Goal: Transaction & Acquisition: Purchase product/service

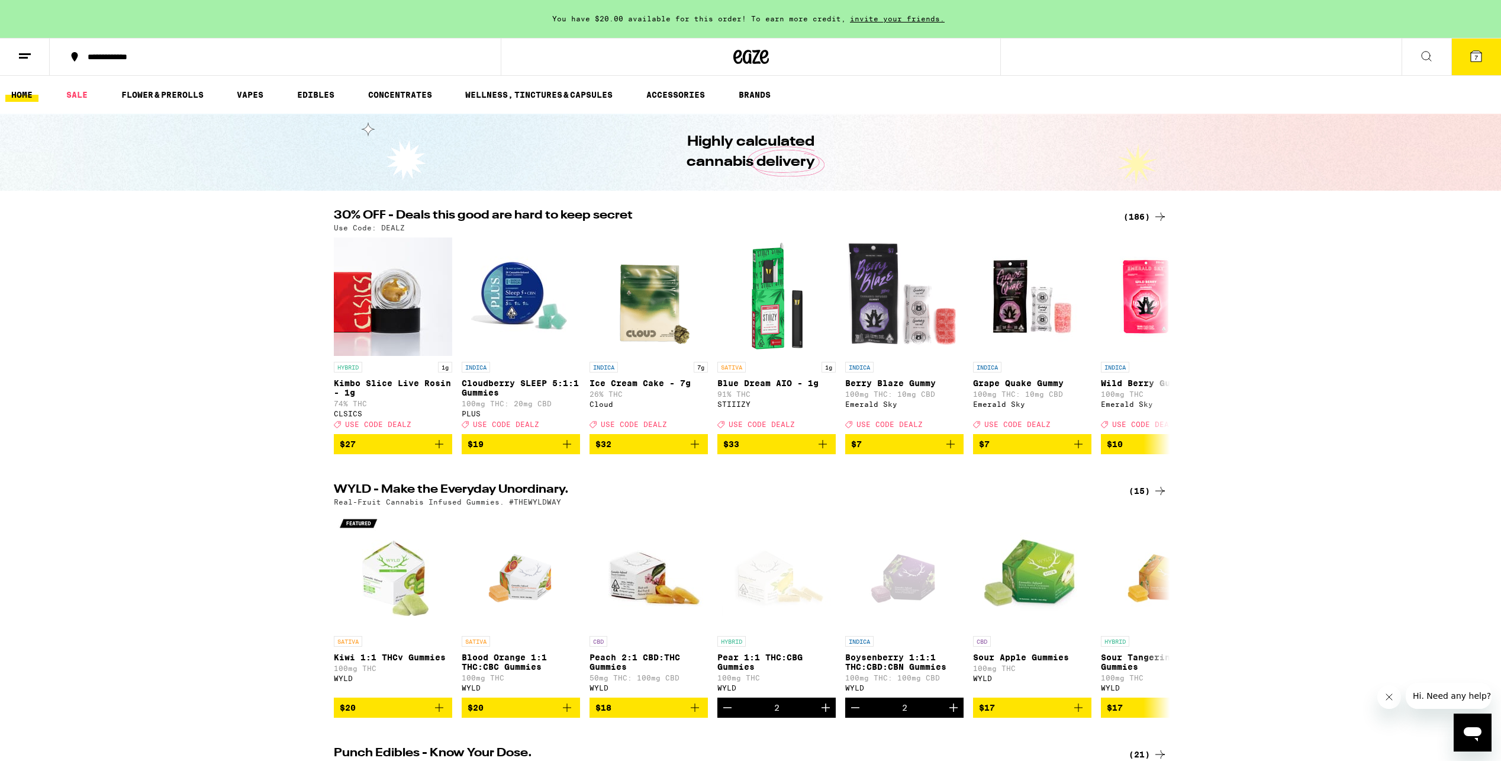
click at [1142, 214] on div "(186)" at bounding box center [1146, 217] width 44 height 14
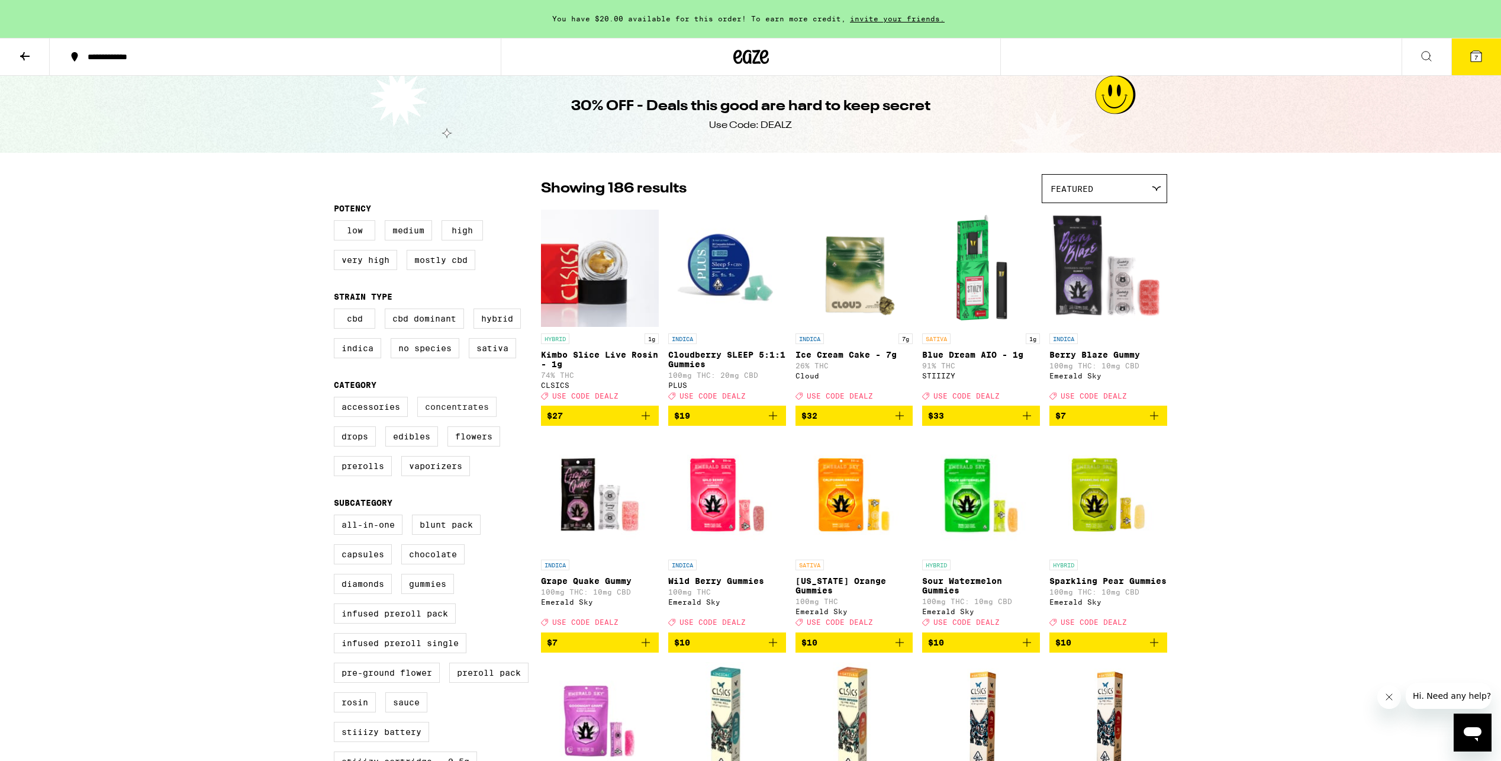
click at [444, 417] on label "Concentrates" at bounding box center [456, 407] width 79 height 20
click at [337, 399] on input "Concentrates" at bounding box center [336, 398] width 1 height 1
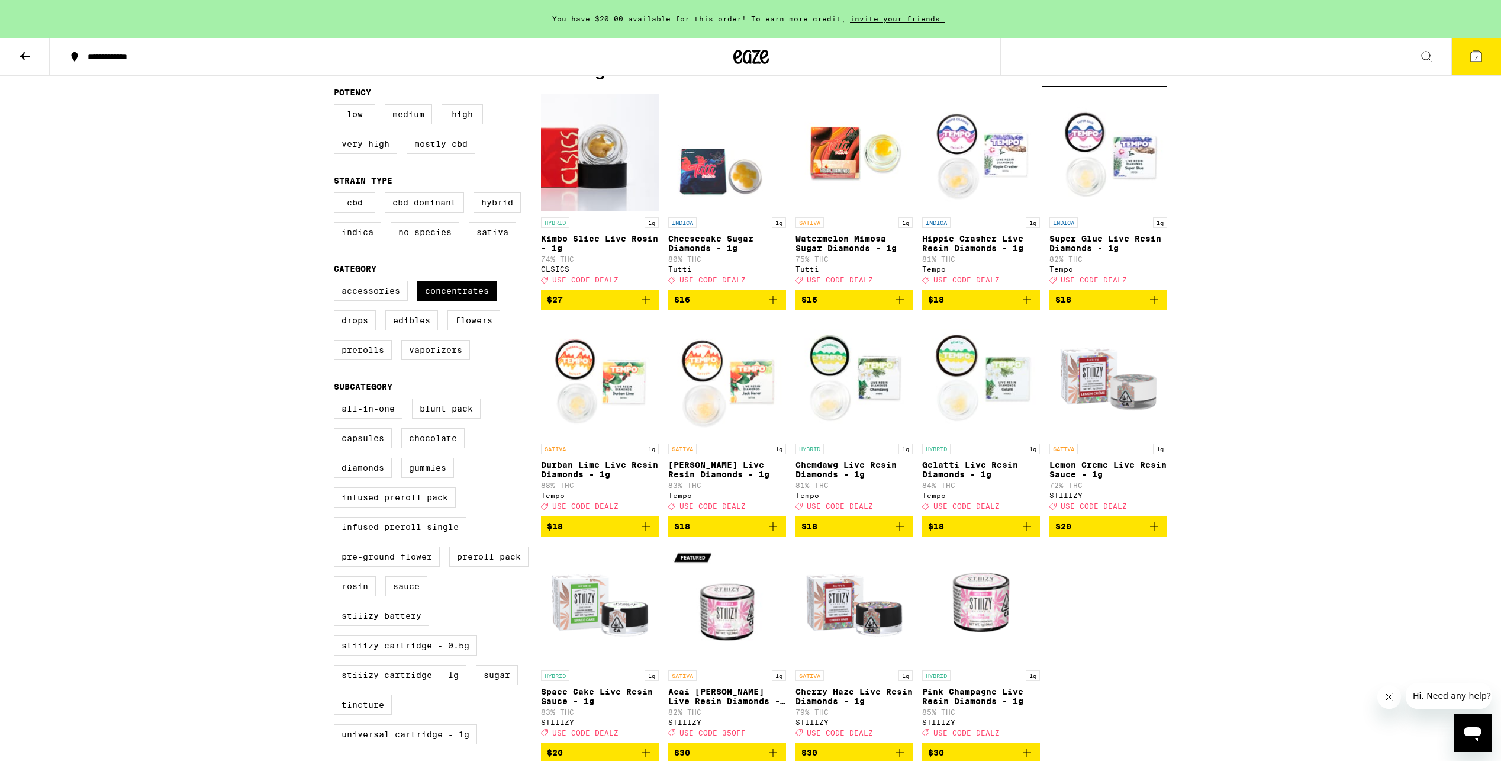
scroll to position [124, 0]
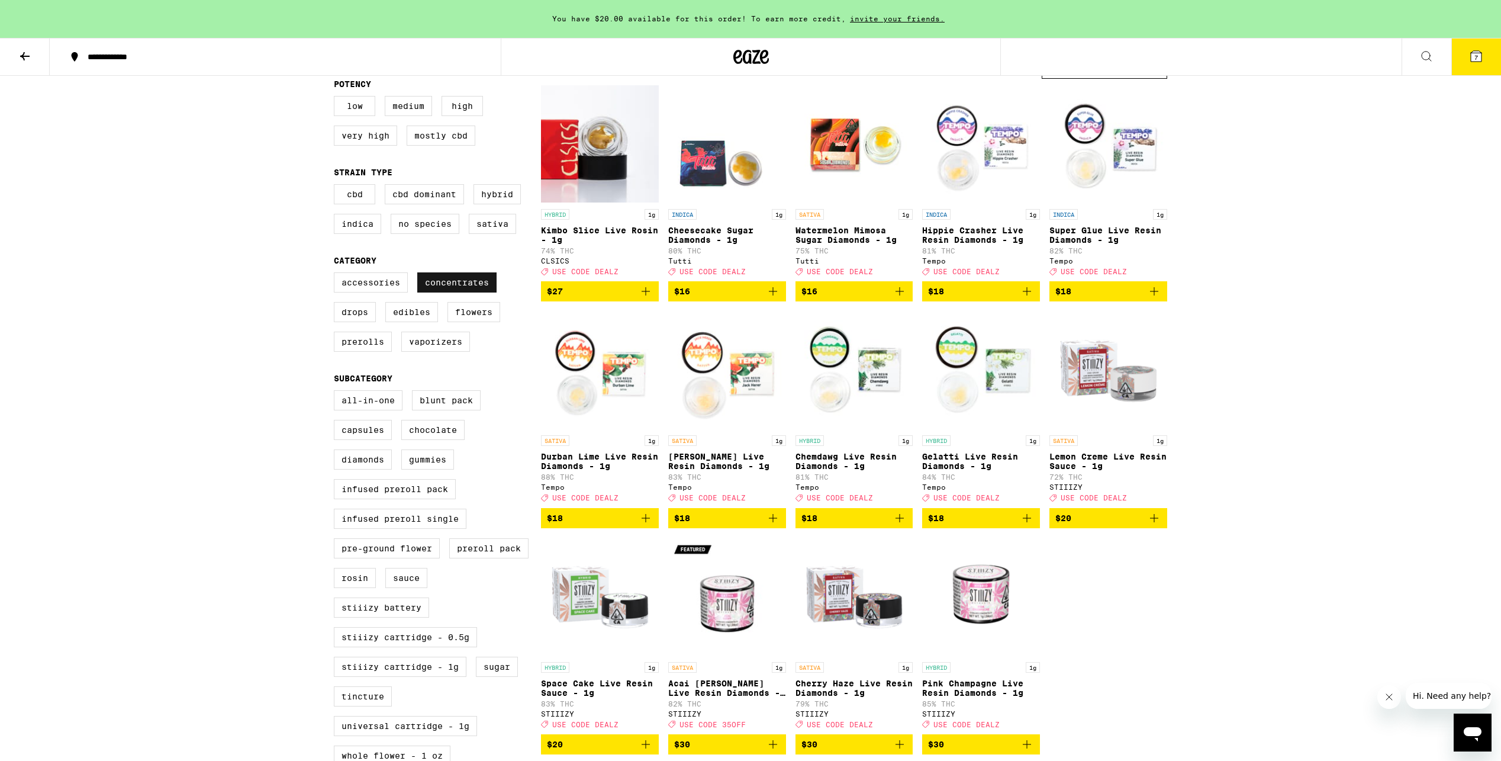
click at [437, 289] on label "Concentrates" at bounding box center [456, 282] width 79 height 20
click at [337, 275] on input "Concentrates" at bounding box center [336, 274] width 1 height 1
checkbox input "false"
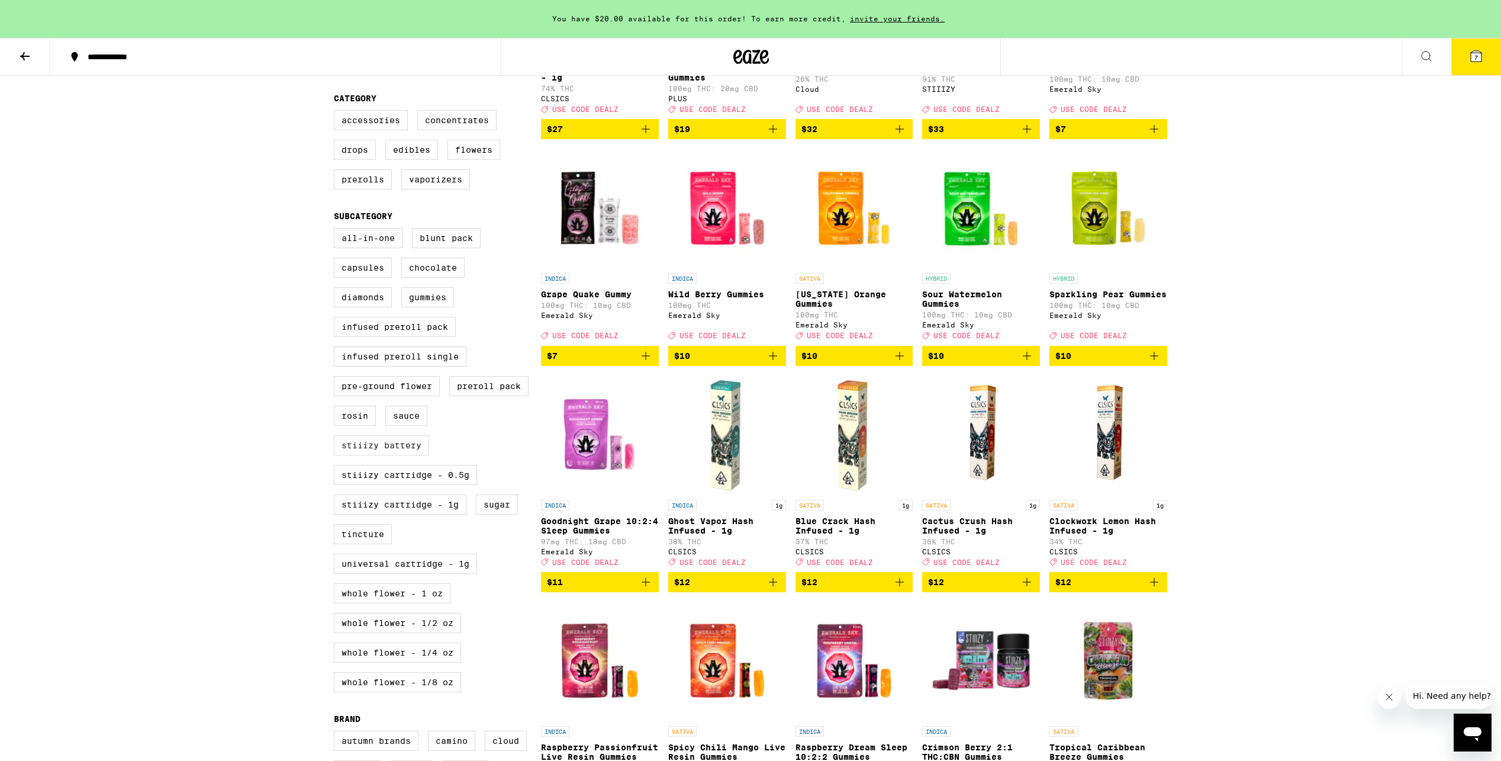
scroll to position [295, 0]
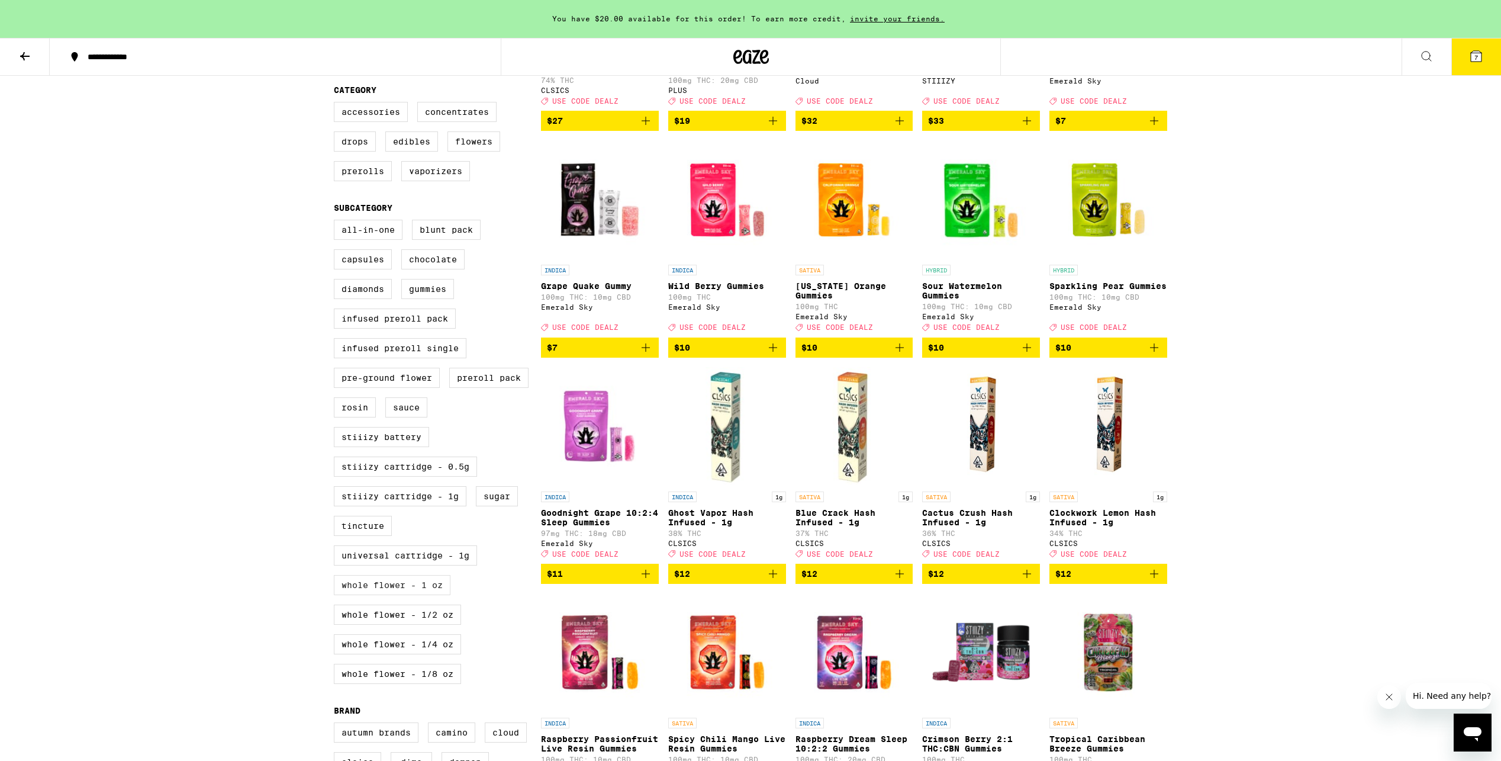
click at [384, 595] on label "Whole Flower - 1 oz" at bounding box center [392, 585] width 117 height 20
click at [337, 222] on input "Whole Flower - 1 oz" at bounding box center [336, 221] width 1 height 1
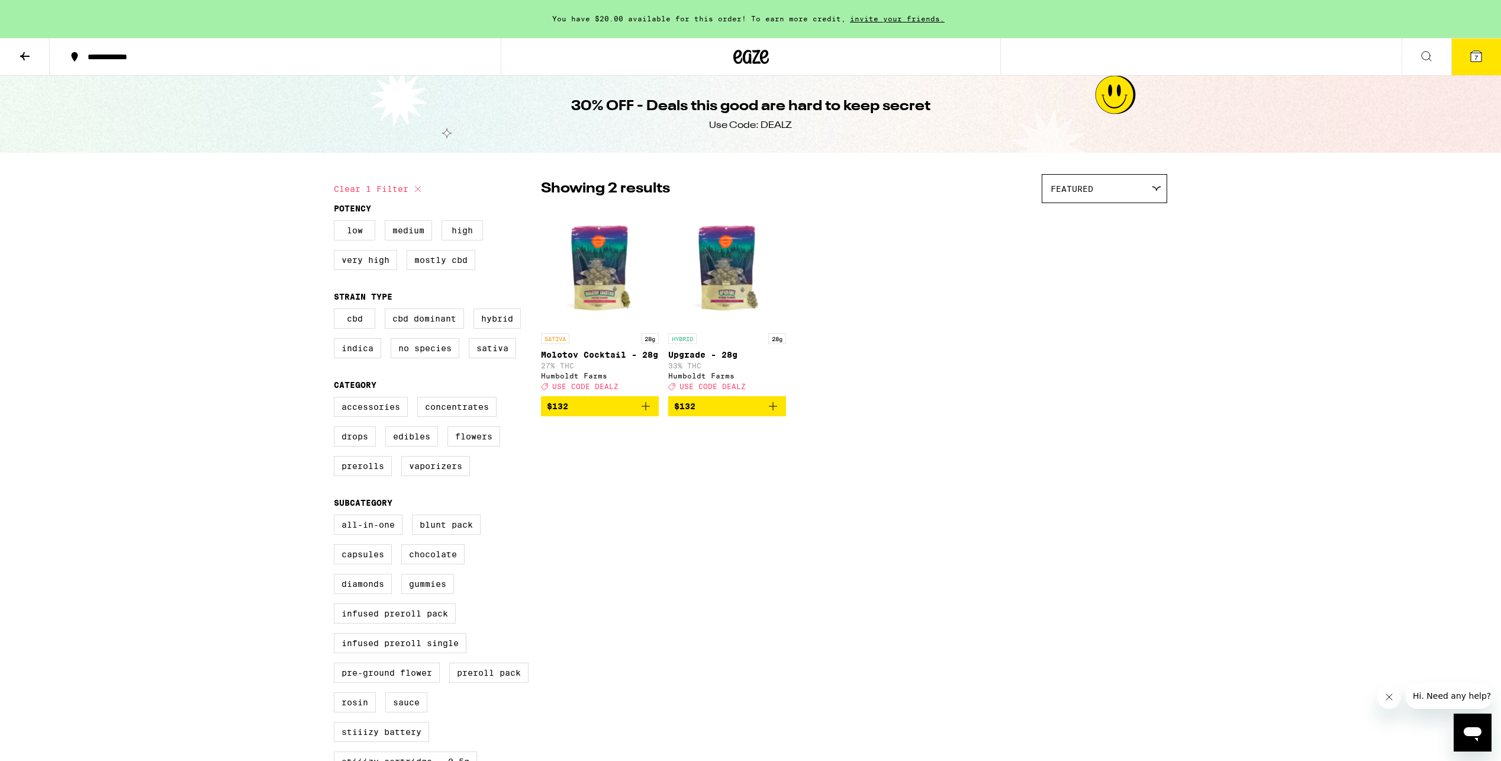
checkbox input "false"
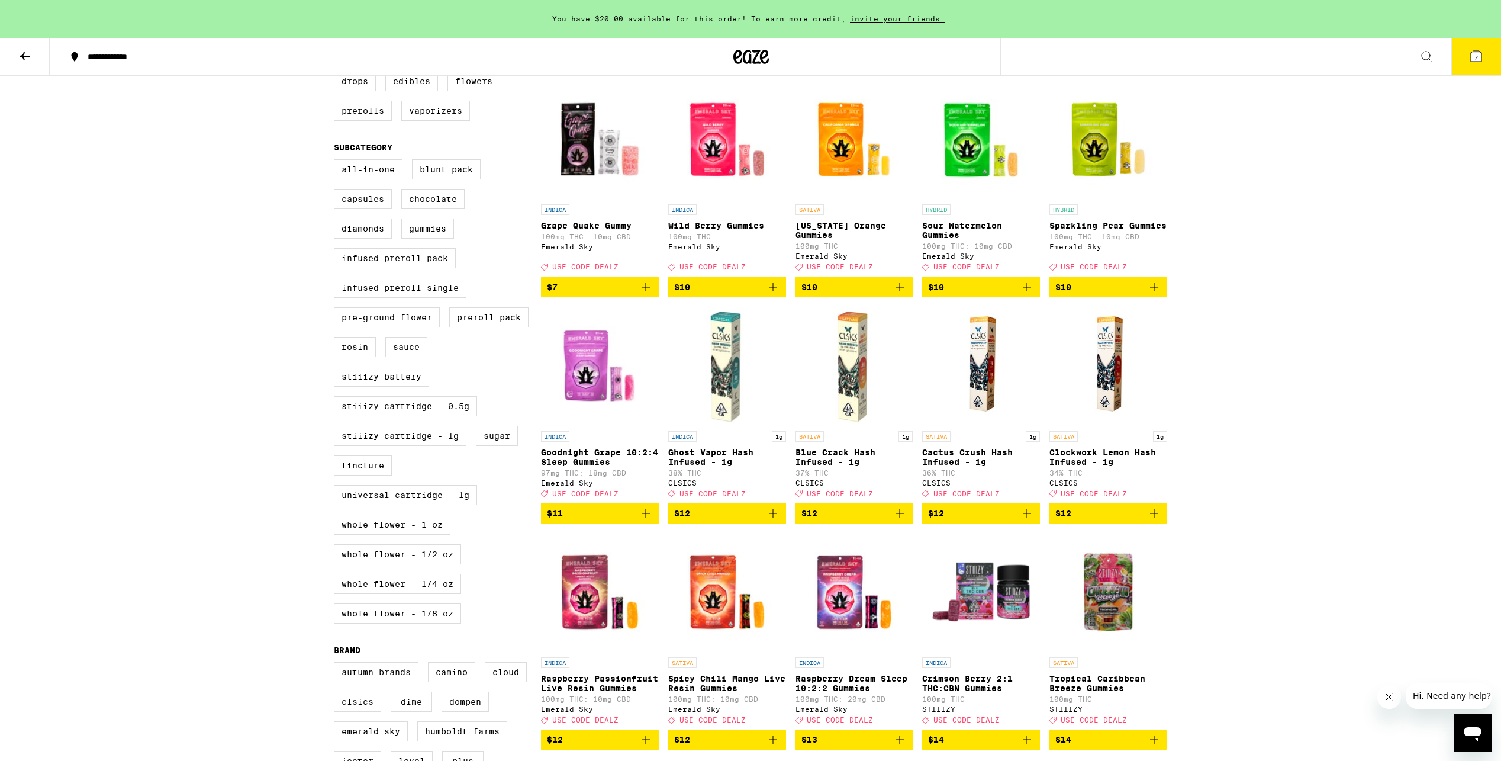
scroll to position [404, 0]
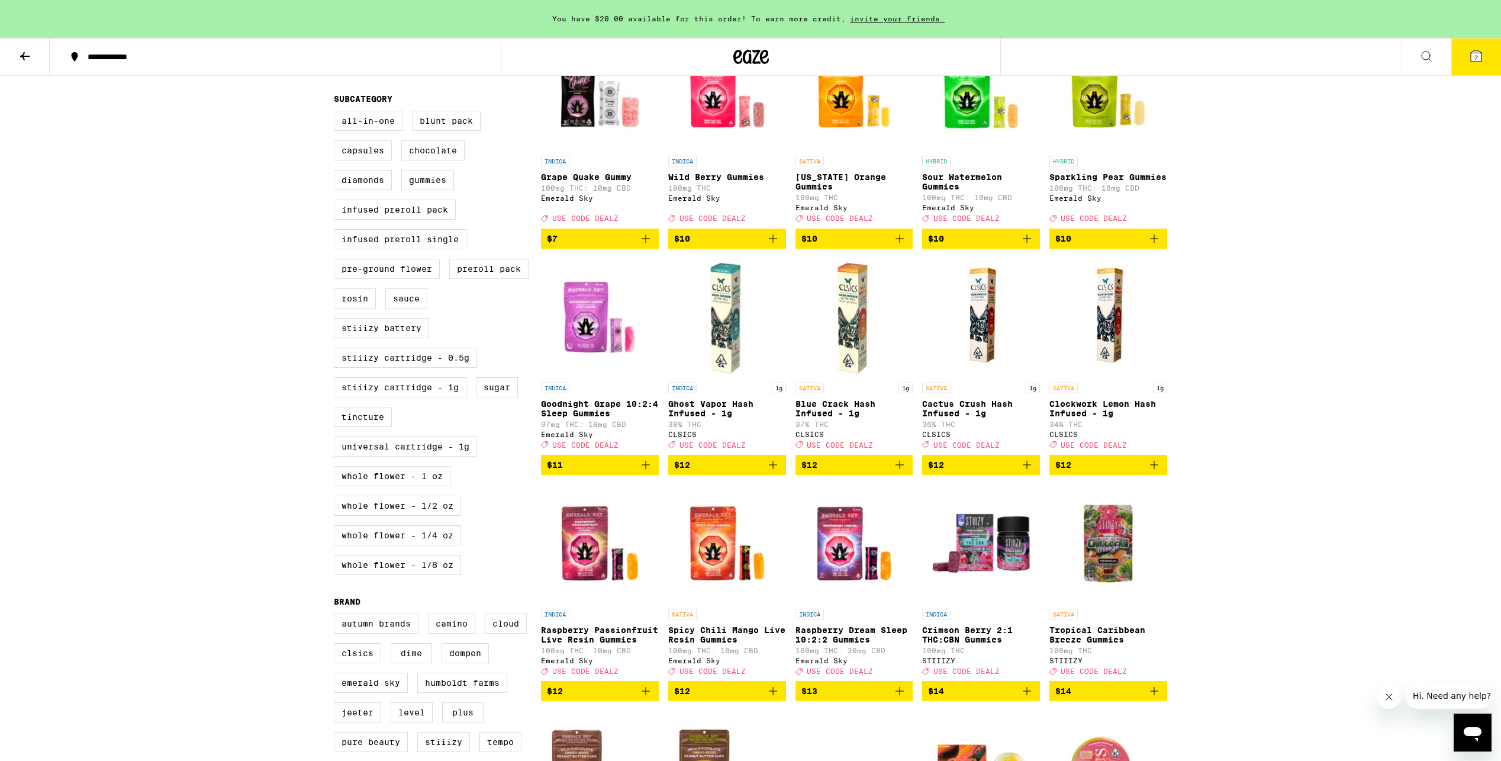
click at [397, 456] on label "Universal Cartridge - 1g" at bounding box center [405, 446] width 143 height 20
click at [337, 113] on input "Universal Cartridge - 1g" at bounding box center [336, 112] width 1 height 1
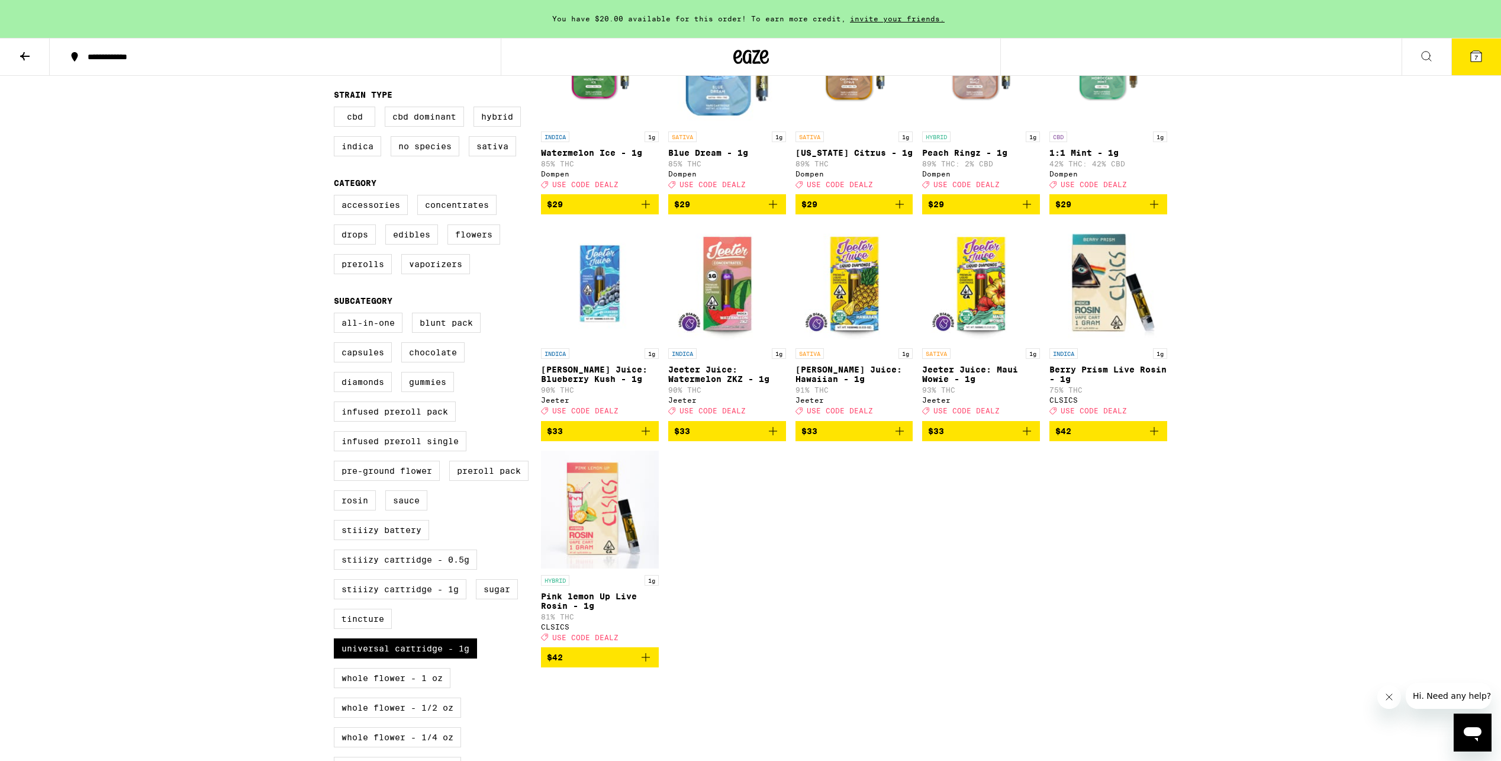
scroll to position [259, 0]
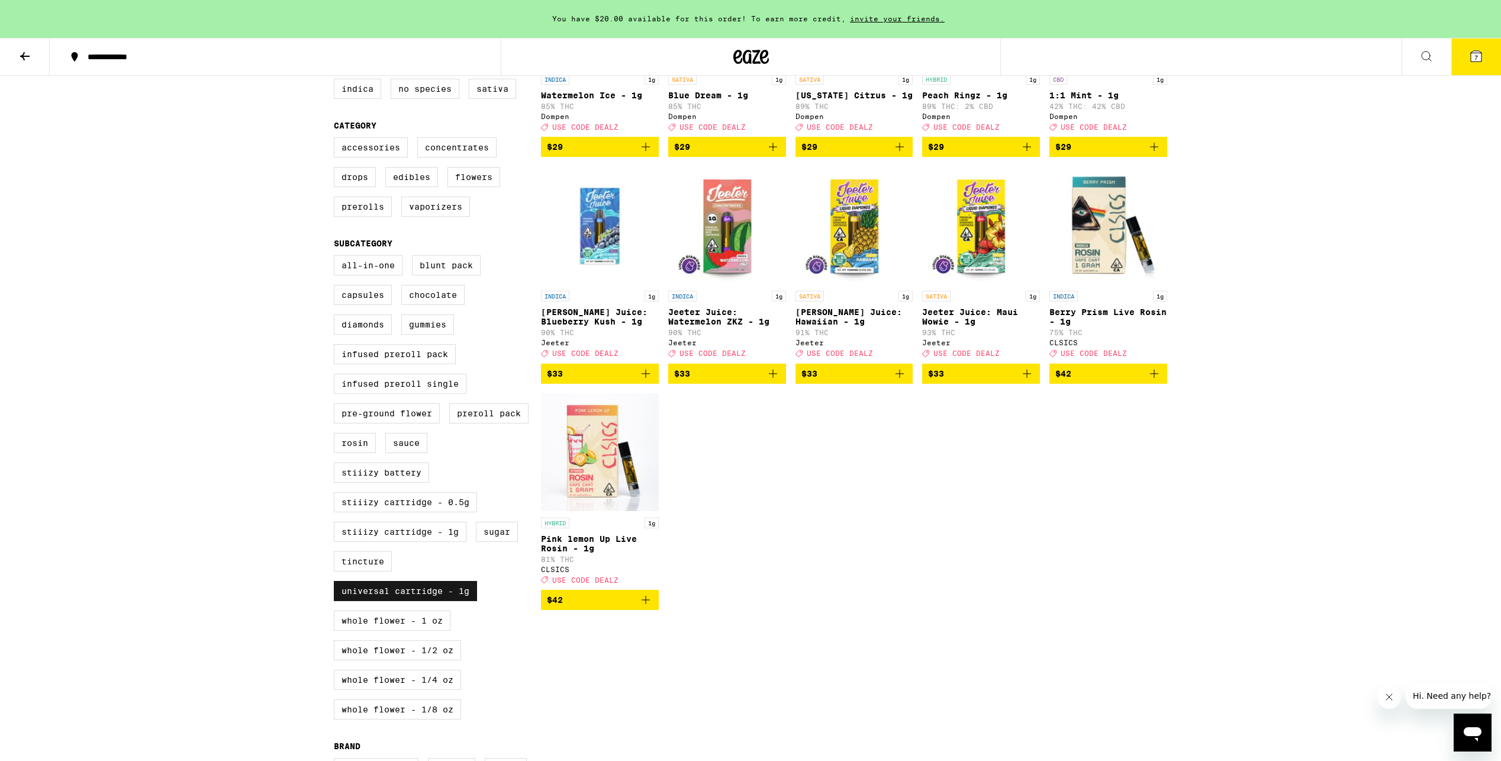
click at [394, 601] on label "Universal Cartridge - 1g" at bounding box center [405, 591] width 143 height 20
click at [337, 257] on input "Universal Cartridge - 1g" at bounding box center [336, 257] width 1 height 1
checkbox input "false"
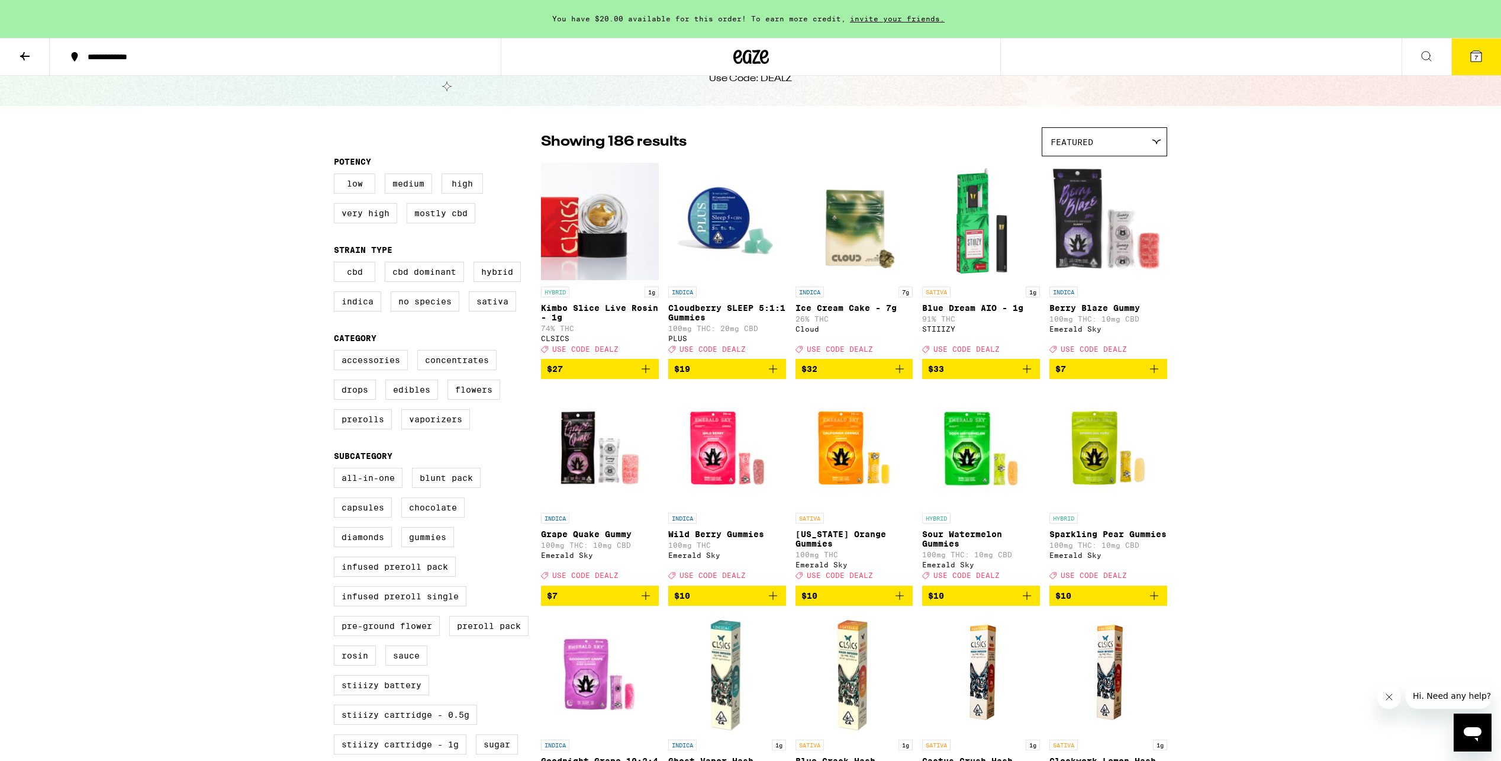
scroll to position [26, 0]
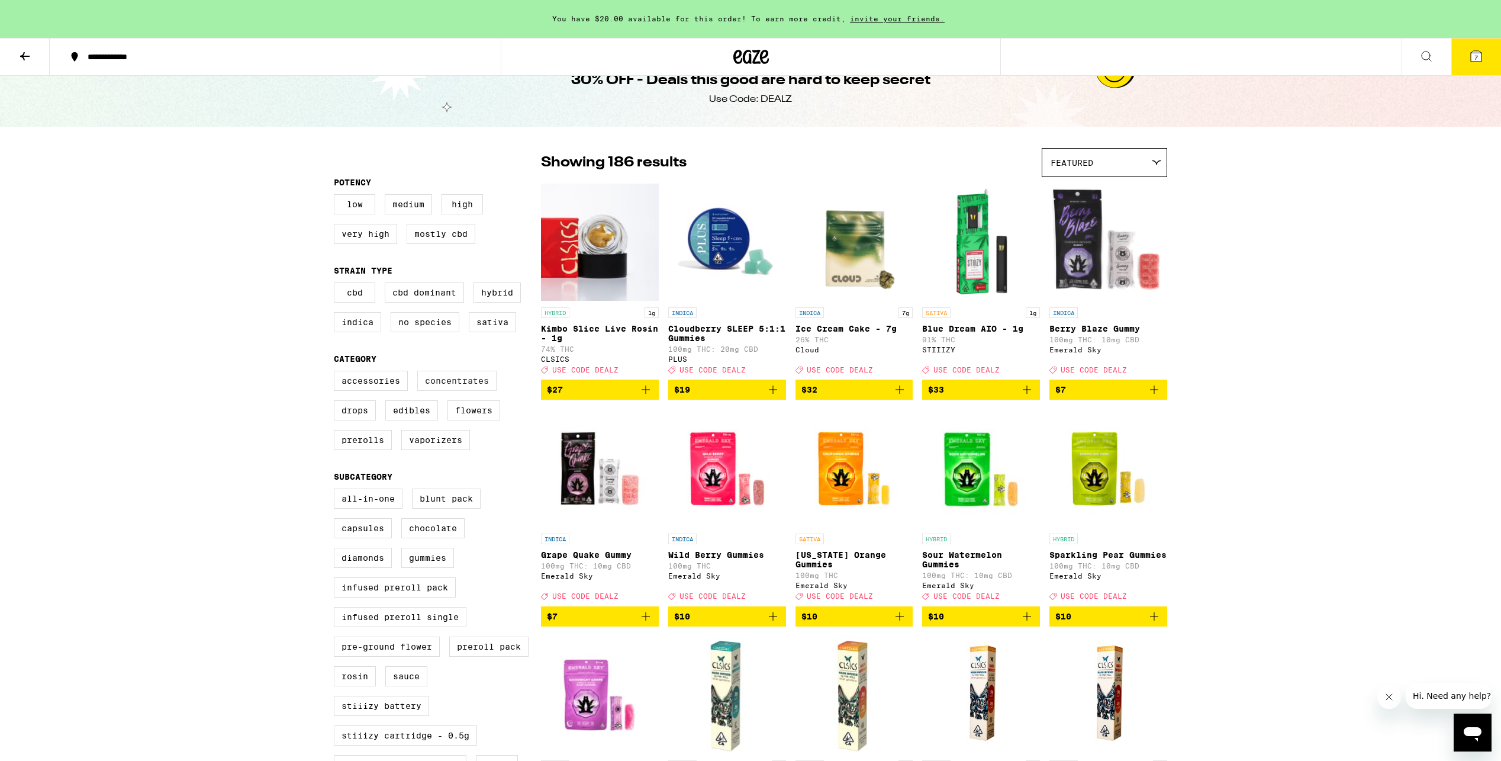
click at [450, 388] on label "Concentrates" at bounding box center [456, 381] width 79 height 20
click at [337, 373] on input "Concentrates" at bounding box center [336, 372] width 1 height 1
checkbox input "true"
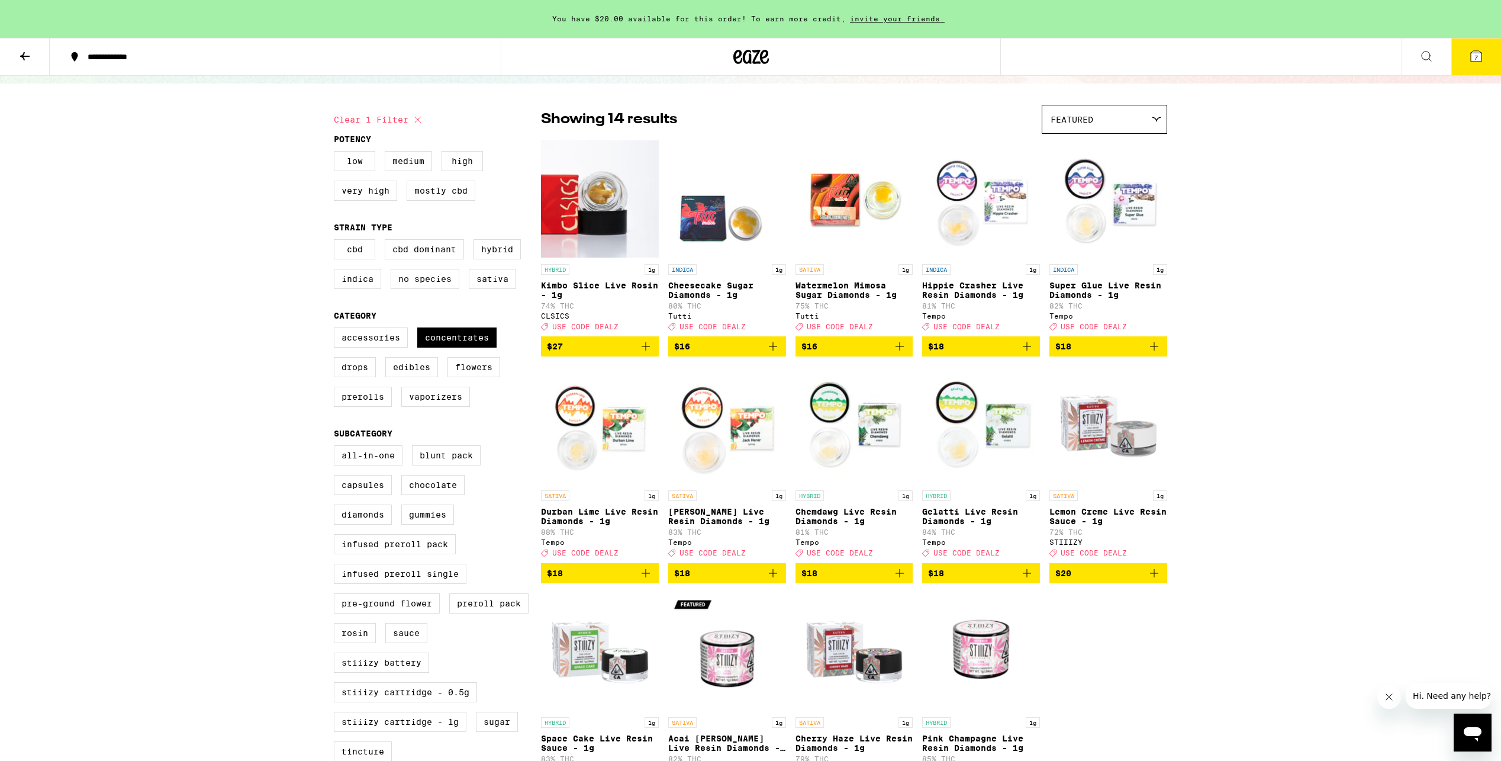
scroll to position [69, 0]
